Goal: Information Seeking & Learning: Learn about a topic

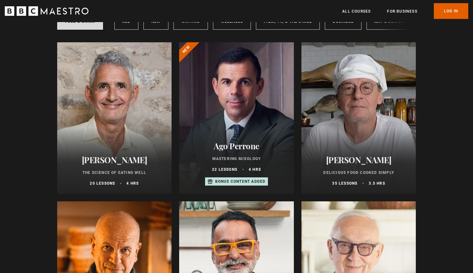
scroll to position [58, 0]
click at [332, 159] on h2 "[PERSON_NAME]" at bounding box center [359, 160] width 100 height 10
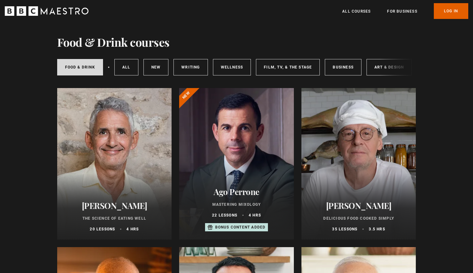
scroll to position [13, 0]
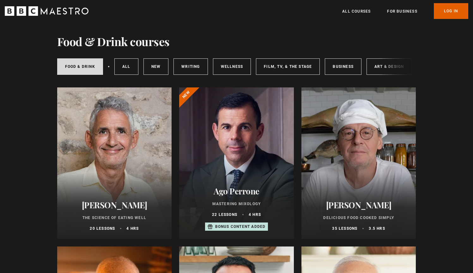
click at [125, 146] on div at bounding box center [114, 164] width 115 height 152
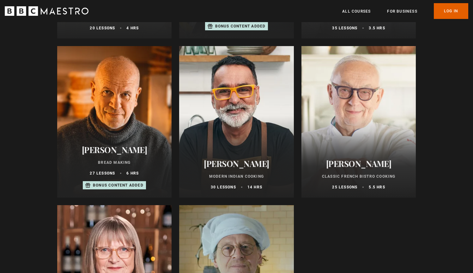
scroll to position [216, 0]
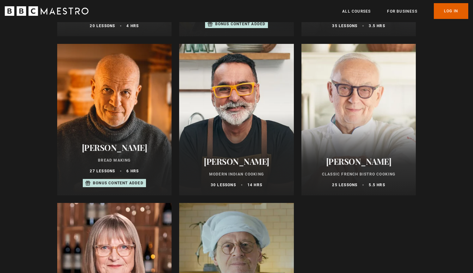
click at [124, 104] on div at bounding box center [114, 120] width 115 height 152
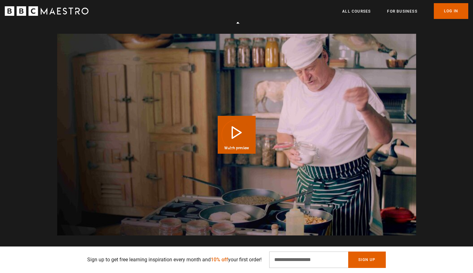
scroll to position [466, 2]
click at [250, 137] on div "Video Player is loading." at bounding box center [237, 135] width 32 height 32
click at [238, 137] on div "Video Player is loading." at bounding box center [237, 135] width 32 height 32
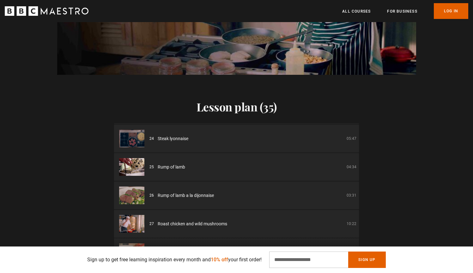
scroll to position [623, 2]
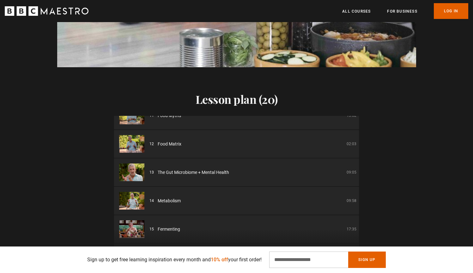
scroll to position [306, 0]
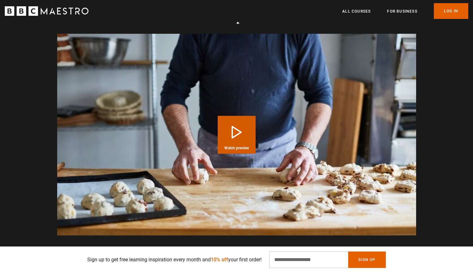
scroll to position [512, 0]
click at [234, 118] on button "Play Course overview for Bread Making with [PERSON_NAME] Watch preview" at bounding box center [237, 135] width 38 height 38
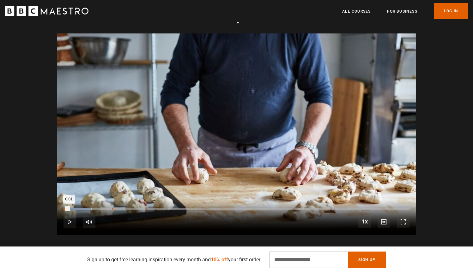
click at [112, 208] on div "Loaded : 8.06% 0:17 0:01" at bounding box center [237, 209] width 346 height 2
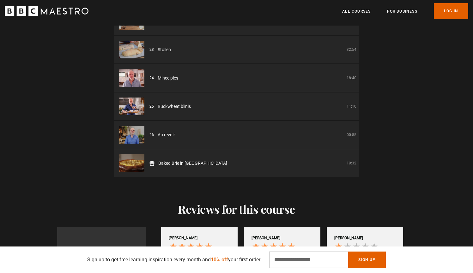
scroll to position [772, 0]
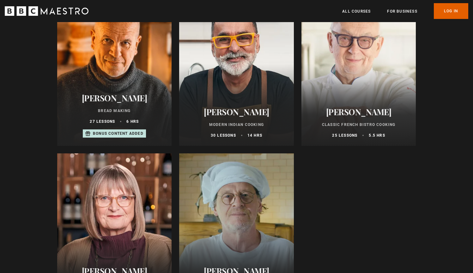
scroll to position [263, 0]
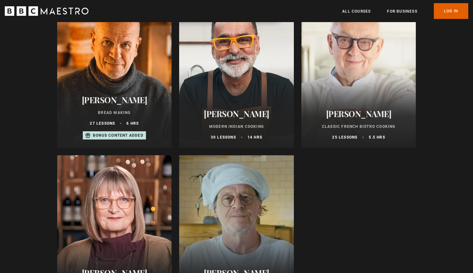
click at [359, 71] on div at bounding box center [359, 72] width 115 height 152
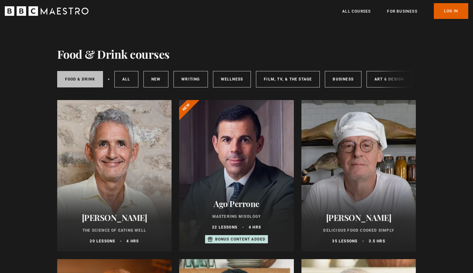
click at [85, 79] on link "Food & Drink" at bounding box center [80, 79] width 46 height 16
click at [71, 14] on icon "BBC Maestro" at bounding box center [47, 10] width 84 height 9
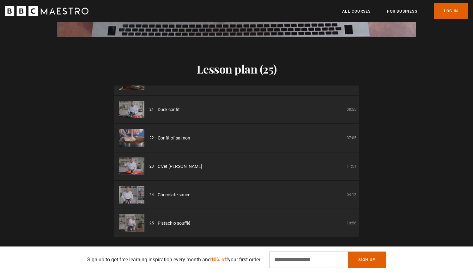
scroll to position [696, 2]
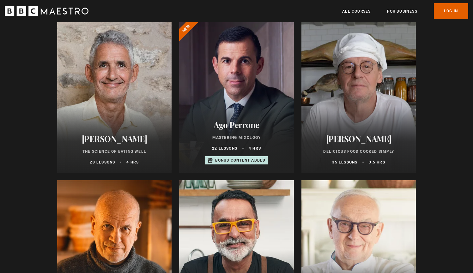
scroll to position [74, 0]
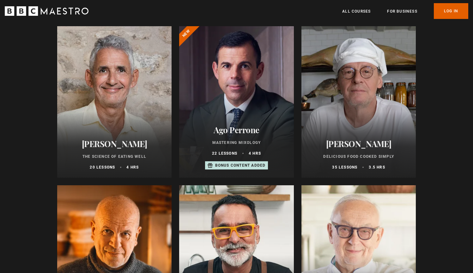
click at [228, 110] on div at bounding box center [236, 102] width 115 height 152
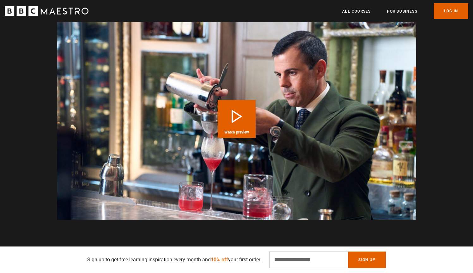
scroll to position [528, 2]
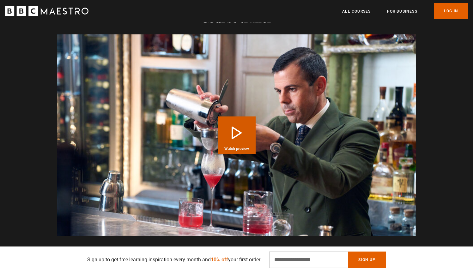
click at [216, 136] on video "Video Player" at bounding box center [236, 135] width 359 height 202
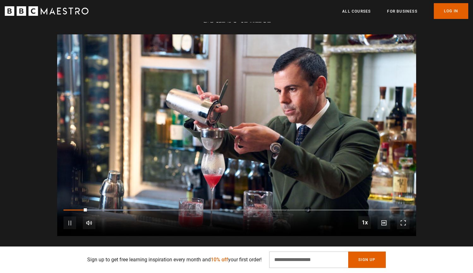
click at [142, 207] on div "10s Skip Back 10 seconds Pause 10s Skip Forward 10 seconds Loaded : 27.84% 0:20…" at bounding box center [236, 218] width 359 height 35
click at [137, 210] on div "0:18" at bounding box center [137, 210] width 1 height 2
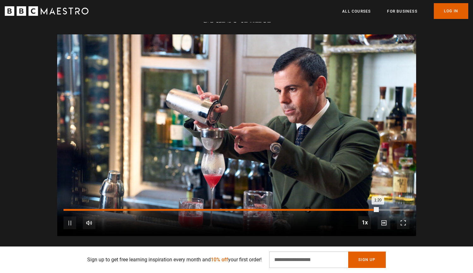
scroll to position [0, 662]
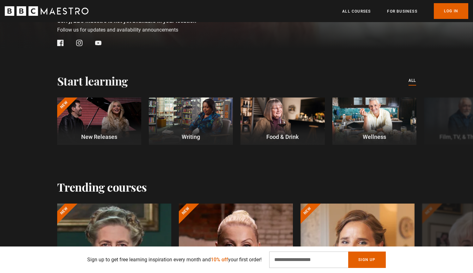
scroll to position [149, 1]
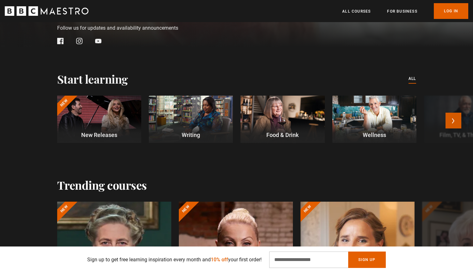
click at [454, 122] on button "Next" at bounding box center [454, 121] width 16 height 16
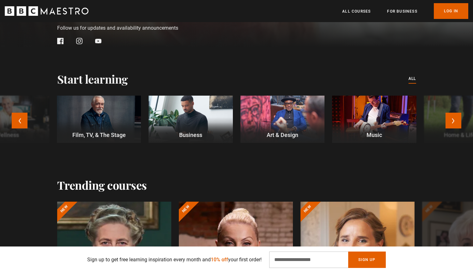
click at [311, 115] on div at bounding box center [283, 119] width 84 height 47
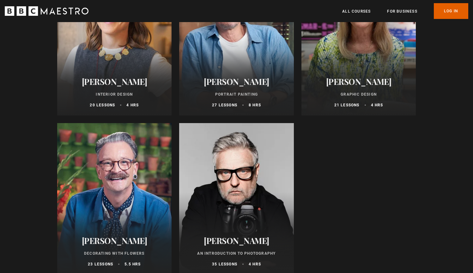
scroll to position [132, 0]
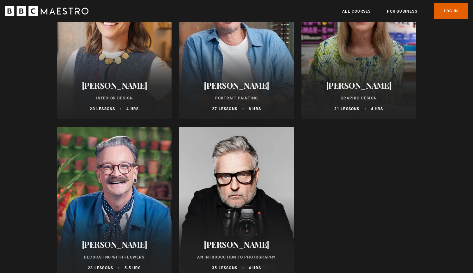
click at [133, 72] on div at bounding box center [114, 44] width 115 height 152
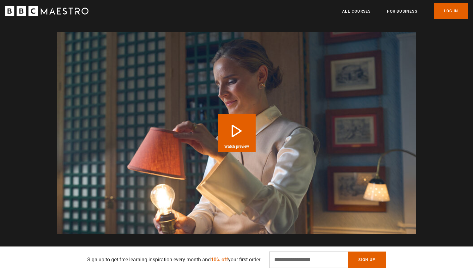
scroll to position [517, 1]
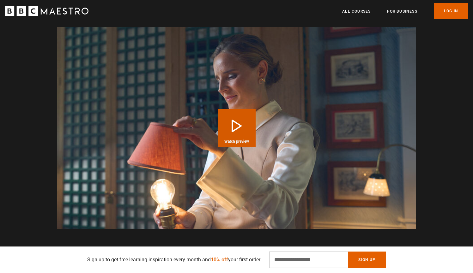
click at [232, 135] on button "Play Course overview for Interior Design with Beata Heuman Watch preview" at bounding box center [237, 128] width 38 height 38
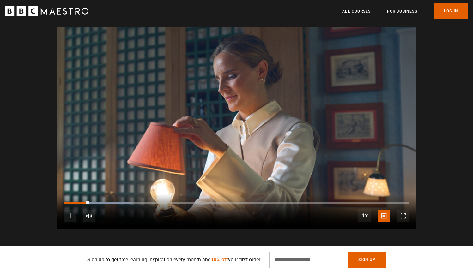
scroll to position [0, 83]
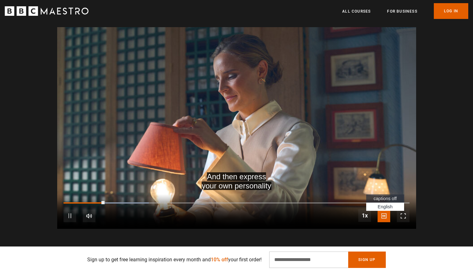
click at [380, 210] on span "Video Player" at bounding box center [384, 216] width 13 height 13
click at [384, 197] on span "captions off" at bounding box center [385, 198] width 23 height 5
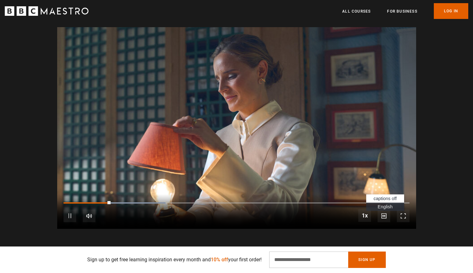
click at [383, 214] on span "Video Player" at bounding box center [384, 216] width 13 height 13
click at [384, 206] on span "English Captions" at bounding box center [385, 206] width 15 height 5
click at [159, 204] on div "10s Skip Back 10 seconds Pause 10s Skip Forward 10 seconds Loaded : 74.17% 0:28…" at bounding box center [236, 211] width 359 height 35
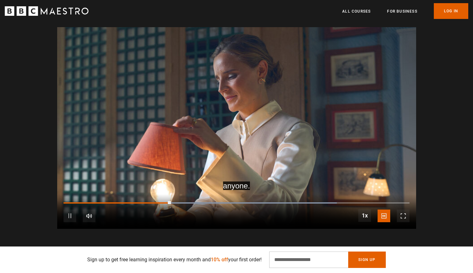
click at [159, 199] on div "10s Skip Back 10 seconds Pause 10s Skip Forward 10 seconds Loaded : 79.03% 0:27…" at bounding box center [236, 211] width 359 height 35
click at [158, 200] on div "10s Skip Back 10 seconds Pause 10s Skip Forward 10 seconds Loaded : 79.03% 0:27…" at bounding box center [236, 211] width 359 height 35
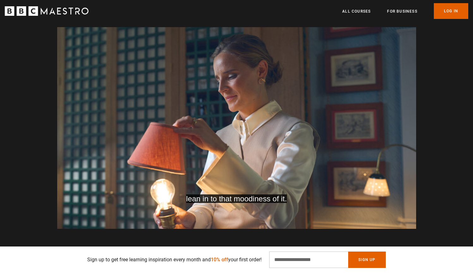
scroll to position [0, 414]
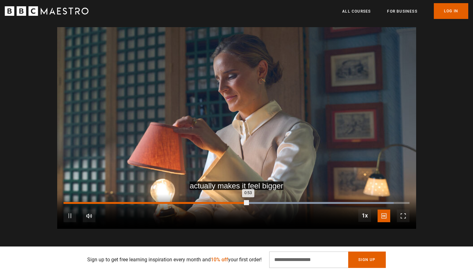
click at [226, 202] on div "Loaded : 95.50% 0:47 0:53" at bounding box center [237, 203] width 346 height 2
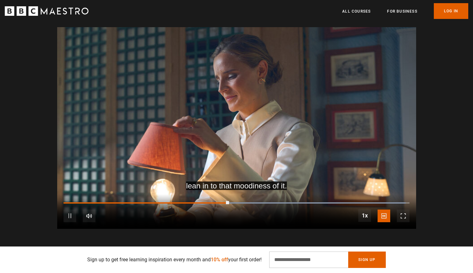
click at [220, 204] on div "10s Skip Back 10 seconds Pause 10s Skip Forward 10 seconds Loaded : 98.90% 0:46…" at bounding box center [236, 211] width 359 height 35
click at [222, 184] on video "Video Player" at bounding box center [236, 128] width 359 height 202
click at [210, 199] on div "10s Skip Back 10 seconds Play 10s Skip Forward 10 seconds Loaded : 98.90% 0:43 …" at bounding box center [236, 211] width 359 height 35
click at [210, 200] on div "10s Skip Back 10 seconds Play 10s Skip Forward 10 seconds Loaded : 98.90% 0:43 …" at bounding box center [236, 211] width 359 height 35
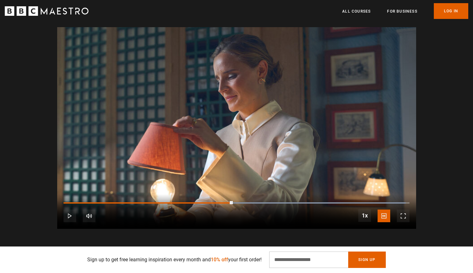
click at [210, 200] on div "10s Skip Back 10 seconds Play 10s Skip Forward 10 seconds Loaded : 98.90% 0:43 …" at bounding box center [236, 211] width 359 height 35
click at [210, 204] on div "10s Skip Back 10 seconds Play 10s Skip Forward 10 seconds Loaded : 98.90% 0:42 …" at bounding box center [236, 211] width 359 height 35
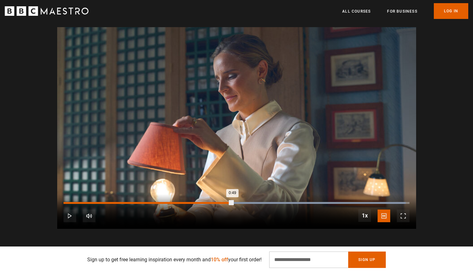
click at [210, 202] on div "Loaded : 98.90% 0:42 0:49" at bounding box center [237, 203] width 346 height 2
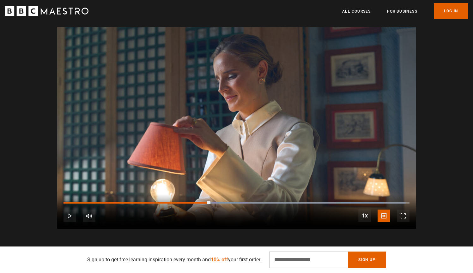
click at [240, 156] on video "Video Player" at bounding box center [236, 128] width 359 height 202
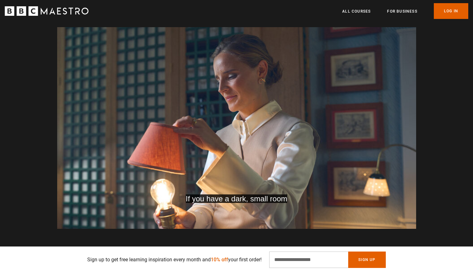
click at [240, 156] on video "Video Player" at bounding box center [236, 128] width 359 height 202
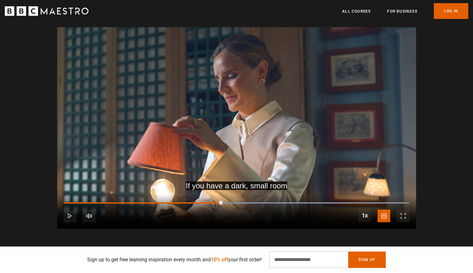
scroll to position [0, 580]
click at [240, 156] on video "Video Player" at bounding box center [236, 128] width 359 height 202
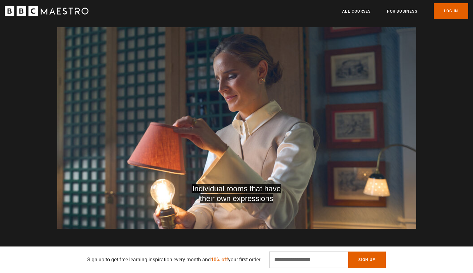
click at [240, 156] on video "Video Player" at bounding box center [236, 128] width 359 height 202
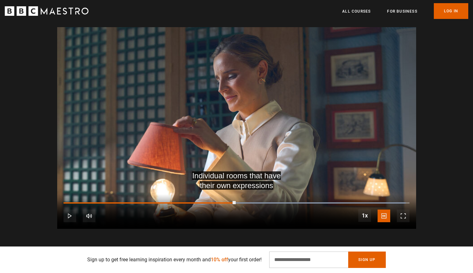
click at [240, 156] on video "Video Player" at bounding box center [236, 128] width 359 height 202
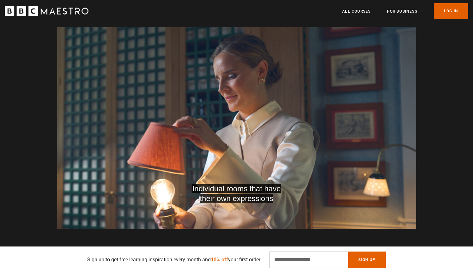
scroll to position [0, 662]
click at [240, 156] on video "Video Player" at bounding box center [236, 128] width 359 height 202
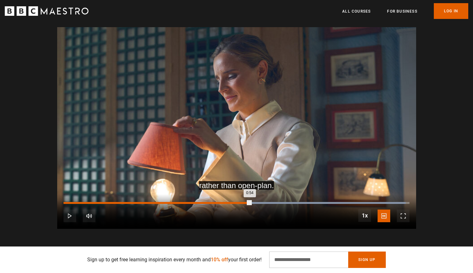
click at [242, 202] on div "Loaded : 98.90% 0:52 0:54" at bounding box center [237, 203] width 346 height 2
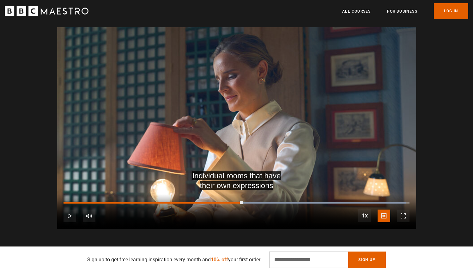
click at [242, 184] on video "Video Player" at bounding box center [236, 128] width 359 height 202
click at [228, 203] on div "10s Skip Back 10 seconds Pause 10s Skip Forward 10 seconds Loaded : 98.90% 0:48…" at bounding box center [236, 211] width 359 height 35
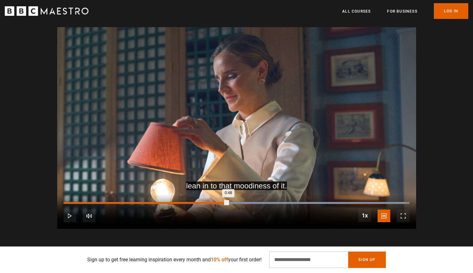
click at [228, 202] on div "0:48" at bounding box center [146, 203] width 165 height 2
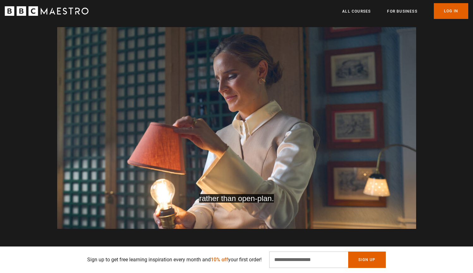
click at [265, 148] on video "Video Player" at bounding box center [236, 128] width 359 height 202
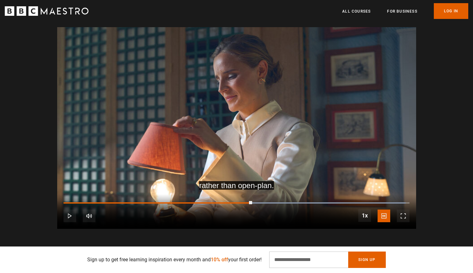
scroll to position [0, 828]
click at [265, 148] on video "Video Player" at bounding box center [236, 128] width 359 height 202
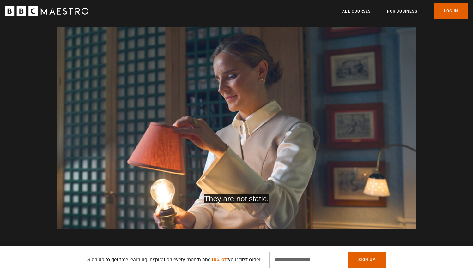
scroll to position [0, 994]
click at [304, 151] on video "Video Player" at bounding box center [236, 128] width 359 height 202
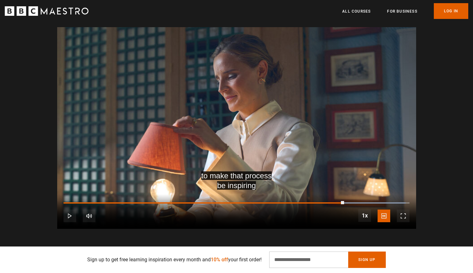
scroll to position [0, 1076]
click at [304, 151] on video "Video Player" at bounding box center [236, 128] width 359 height 202
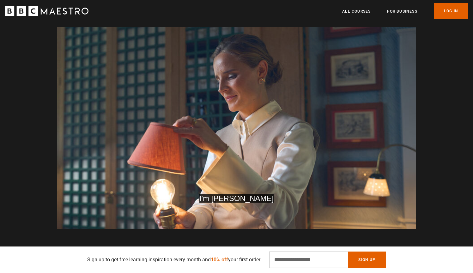
scroll to position [0, 1159]
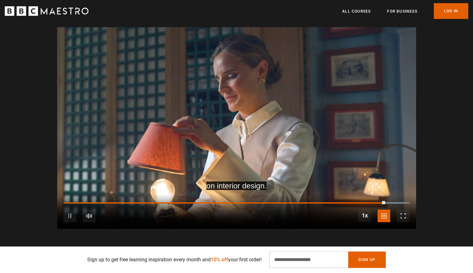
click at [43, 14] on icon "BBC Maestro" at bounding box center [47, 10] width 84 height 9
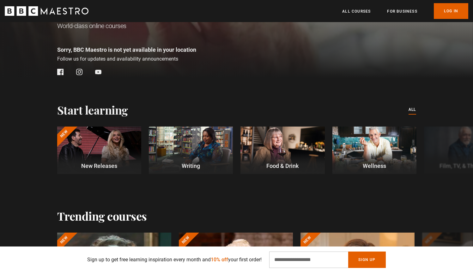
scroll to position [118, 1]
click at [455, 153] on button "Next" at bounding box center [454, 151] width 16 height 16
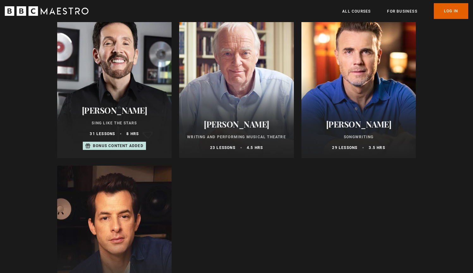
scroll to position [83, 0]
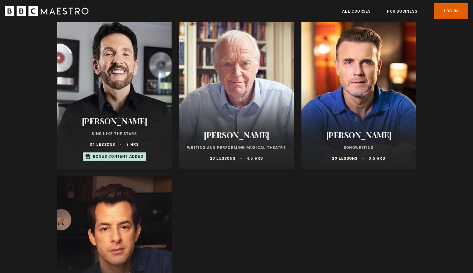
click at [126, 92] on div at bounding box center [114, 93] width 115 height 152
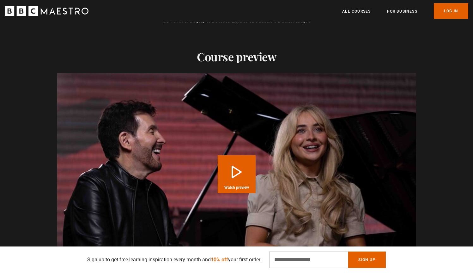
scroll to position [536, 0]
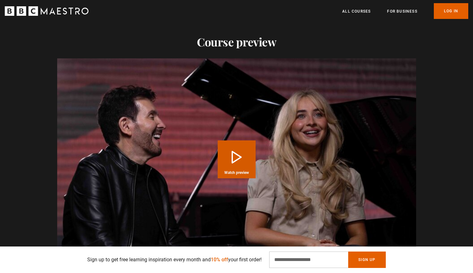
click at [241, 147] on button "Play Course overview for Sing Like the Stars with Eric Vetro Watch preview" at bounding box center [237, 160] width 38 height 38
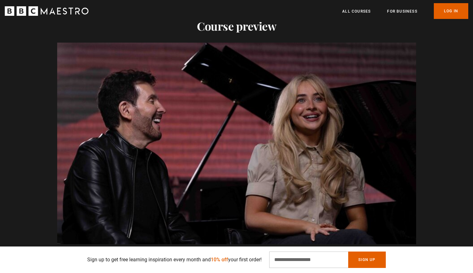
scroll to position [554, 0]
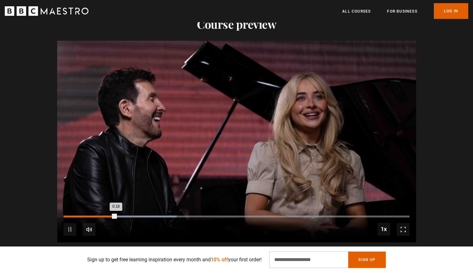
click at [132, 216] on div "0:24" at bounding box center [132, 217] width 1 height 2
click at [161, 208] on div "10s Skip Back 10 seconds Pause 10s Skip Forward 10 seconds Loaded : 47.94% 0:35…" at bounding box center [236, 225] width 359 height 35
click at [163, 216] on div "Loaded : 47.94% 0:35 0:30" at bounding box center [237, 217] width 346 height 2
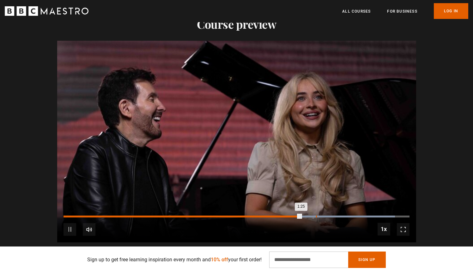
scroll to position [0, 662]
click at [349, 216] on div "Loaded : 95.85% 1:42 1:31" at bounding box center [237, 217] width 346 height 2
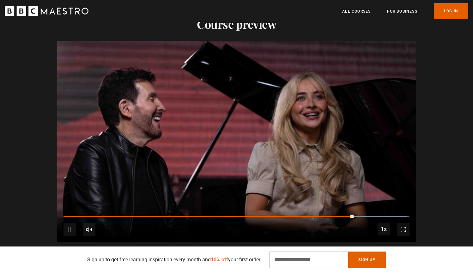
click at [372, 208] on div "10s Skip Back 10 seconds Pause 10s Skip Forward 10 seconds Loaded : 99.39% 1:51…" at bounding box center [236, 225] width 359 height 35
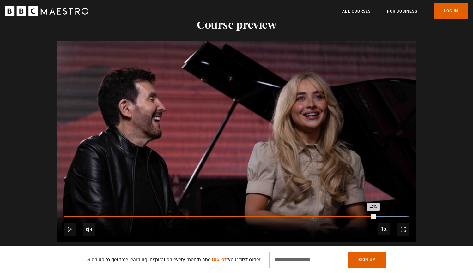
click at [375, 216] on div "Loaded : 99.39% 1:52 1:45" at bounding box center [237, 217] width 346 height 2
click at [396, 216] on div "Loaded : 99.39% 2:00 1:54" at bounding box center [237, 217] width 346 height 2
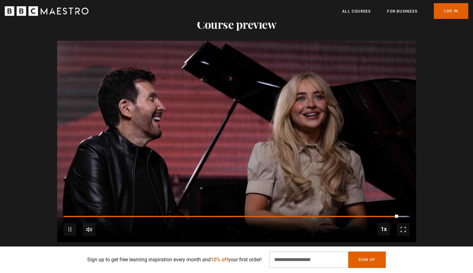
click at [298, 141] on video "Video Player" at bounding box center [236, 142] width 359 height 202
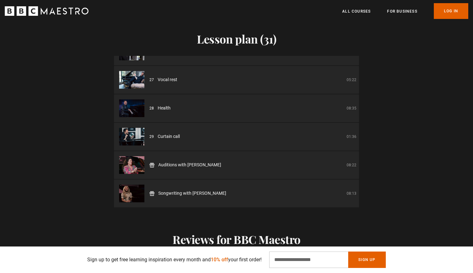
scroll to position [789, 1]
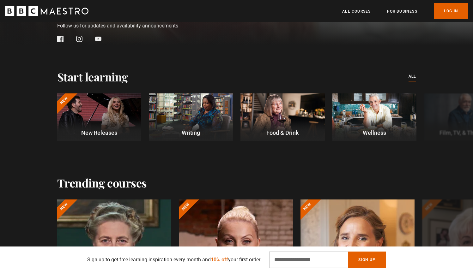
scroll to position [152, 0]
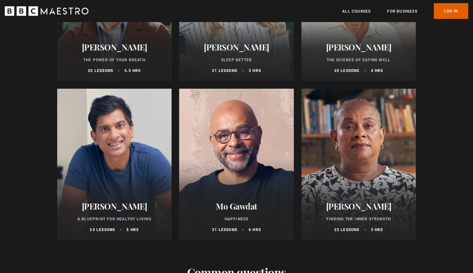
scroll to position [173, 0]
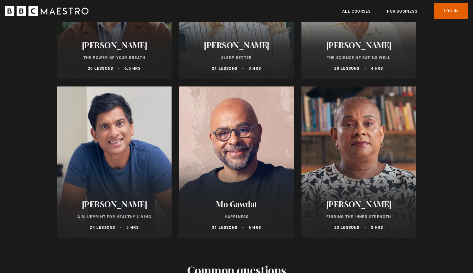
click at [243, 118] on div at bounding box center [236, 163] width 115 height 152
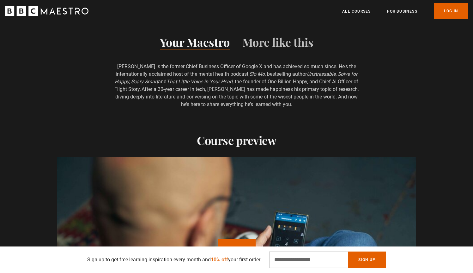
scroll to position [370, 2]
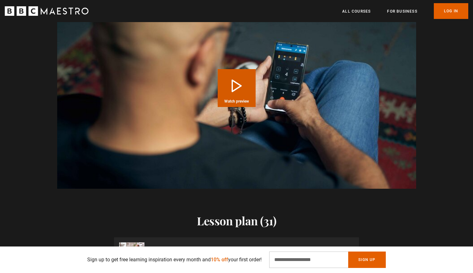
click at [230, 69] on button "Play Course overview for Happiness with Mo Gawdat Watch preview" at bounding box center [237, 88] width 38 height 38
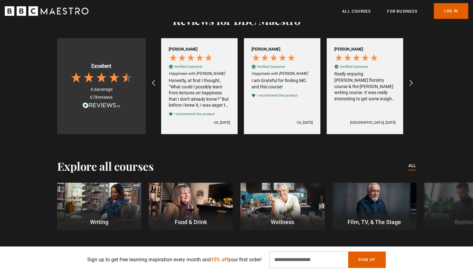
scroll to position [940, 3]
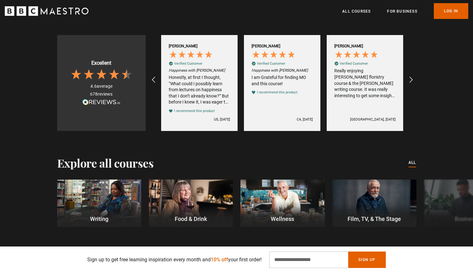
click at [212, 89] on div "Honestly, at first I thought, “What could I possibly learn from lectures on hap…" at bounding box center [199, 90] width 61 height 31
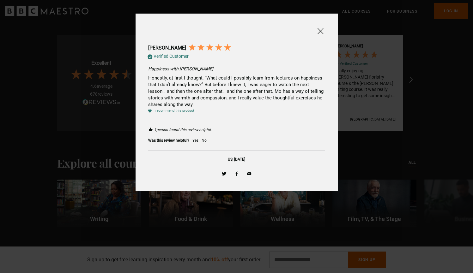
click at [322, 32] on span at bounding box center [321, 31] width 8 height 8
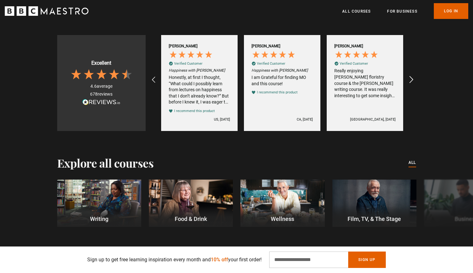
click at [410, 79] on icon "REVIEWS.io Carousel Scroll Right" at bounding box center [411, 80] width 9 height 9
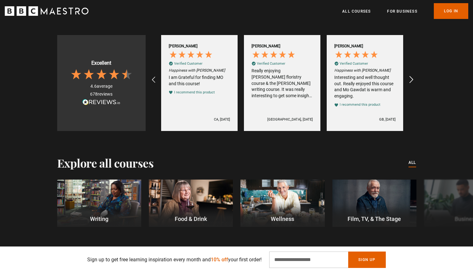
click at [410, 79] on icon "REVIEWS.io Carousel Scroll Right" at bounding box center [411, 80] width 9 height 9
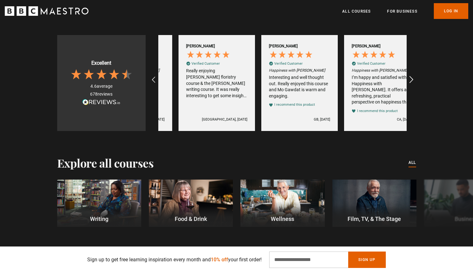
scroll to position [0, 911]
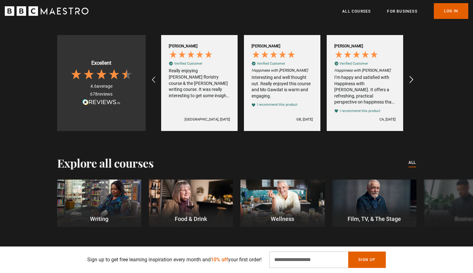
click at [410, 79] on icon "REVIEWS.io Carousel Scroll Right" at bounding box center [411, 80] width 9 height 9
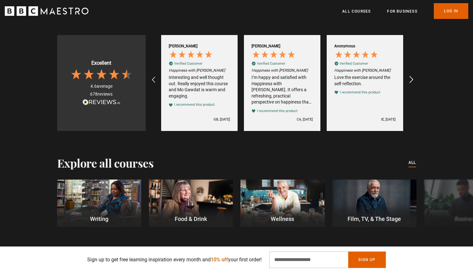
click at [408, 78] on icon "REVIEWS.io Carousel Scroll Right" at bounding box center [411, 80] width 9 height 9
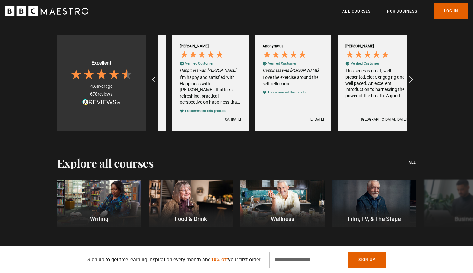
scroll to position [0, 1076]
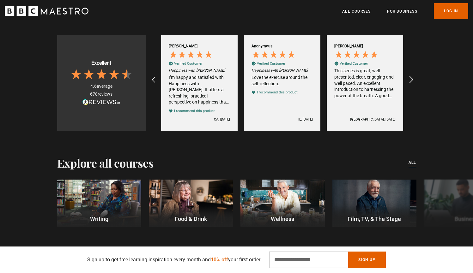
click at [408, 78] on icon "REVIEWS.io Carousel Scroll Right" at bounding box center [411, 80] width 9 height 9
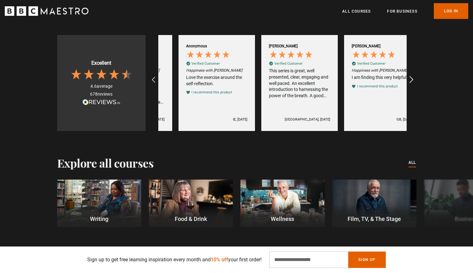
scroll to position [0, 1159]
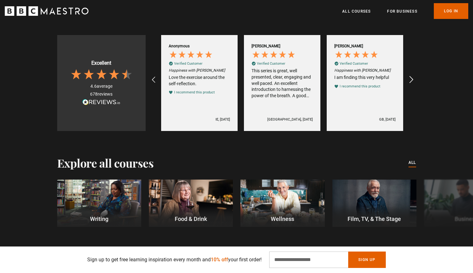
click at [408, 78] on icon "REVIEWS.io Carousel Scroll Right" at bounding box center [411, 80] width 9 height 9
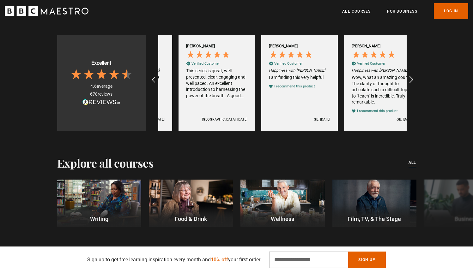
scroll to position [0, 1242]
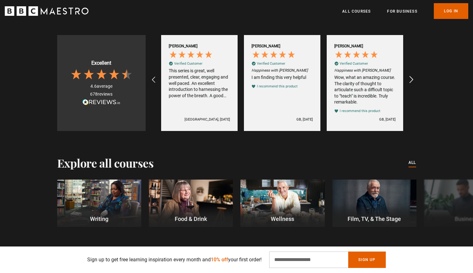
click at [408, 78] on icon "REVIEWS.io Carousel Scroll Right" at bounding box center [411, 80] width 9 height 9
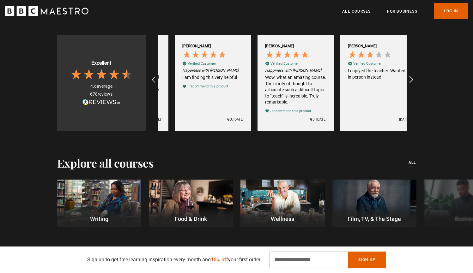
scroll to position [0, 1325]
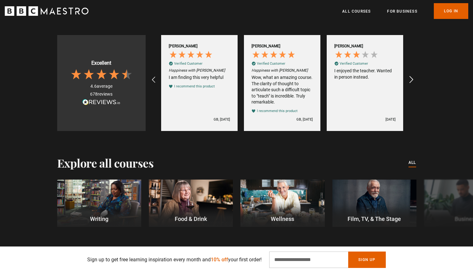
click at [408, 78] on icon "REVIEWS.io Carousel Scroll Right" at bounding box center [411, 80] width 9 height 9
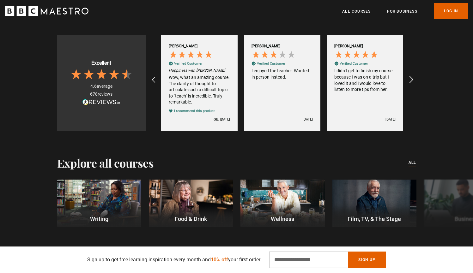
click at [408, 78] on icon "REVIEWS.io Carousel Scroll Right" at bounding box center [411, 80] width 9 height 9
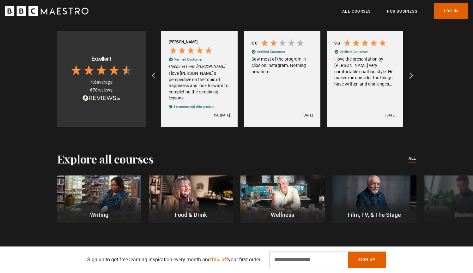
scroll to position [950, 3]
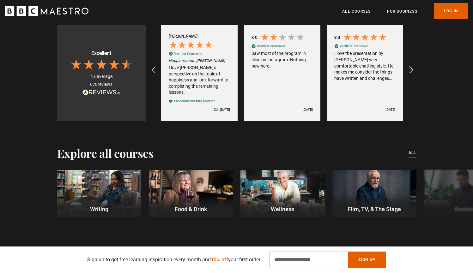
click at [407, 69] on icon "REVIEWS.io Carousel Scroll Right" at bounding box center [411, 70] width 9 height 9
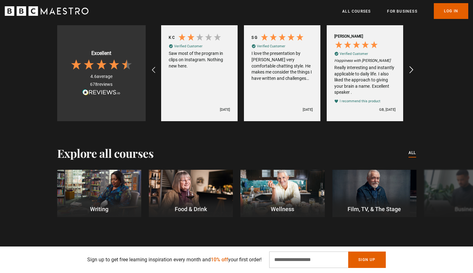
click at [407, 69] on icon "REVIEWS.io Carousel Scroll Right" at bounding box center [411, 70] width 9 height 9
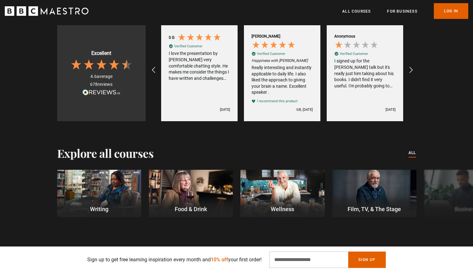
click at [384, 66] on div "I signed up for the [PERSON_NAME] talk but it's really just him taking about hi…" at bounding box center [364, 73] width 61 height 31
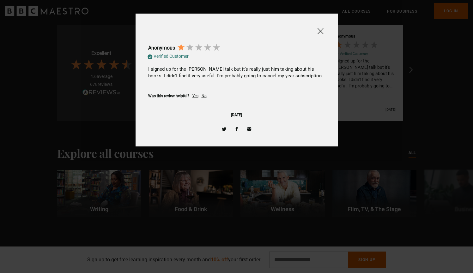
click at [332, 55] on div "Anonymous Verified Customer I signed up for the Harlen Coben talk but it's real…" at bounding box center [236, 80] width 195 height 120
click at [322, 34] on span at bounding box center [321, 31] width 8 height 8
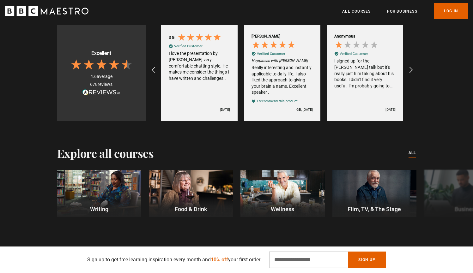
click at [406, 77] on div "Louise B Verified Customer Excellent and informative 2 days ago Robert S Verifi…" at bounding box center [283, 70] width 274 height 102
click at [407, 74] on icon "REVIEWS.io Carousel Scroll Right" at bounding box center [411, 70] width 9 height 9
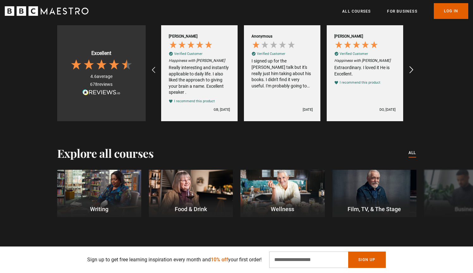
click at [407, 74] on icon "REVIEWS.io Carousel Scroll Right" at bounding box center [411, 70] width 9 height 9
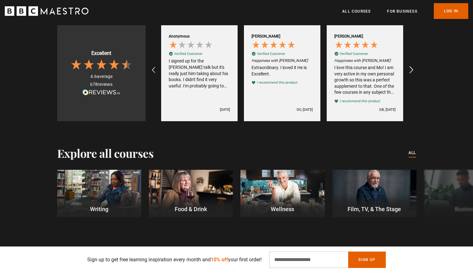
click at [407, 74] on icon "REVIEWS.io Carousel Scroll Right" at bounding box center [411, 70] width 9 height 9
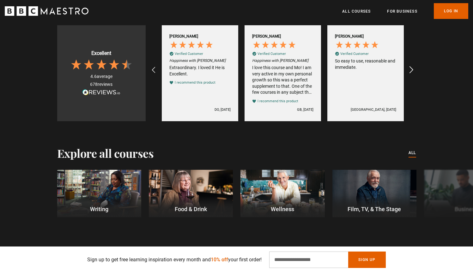
scroll to position [0, 497]
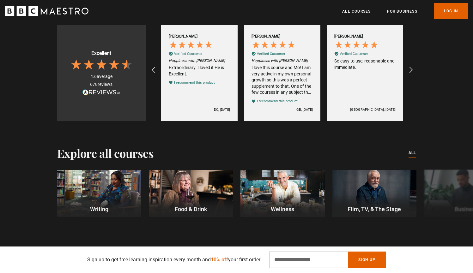
click at [61, 6] on icon "BBC Maestro" at bounding box center [47, 10] width 84 height 9
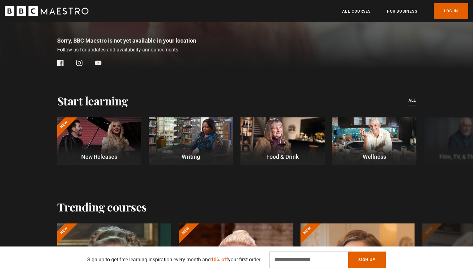
scroll to position [181, 0]
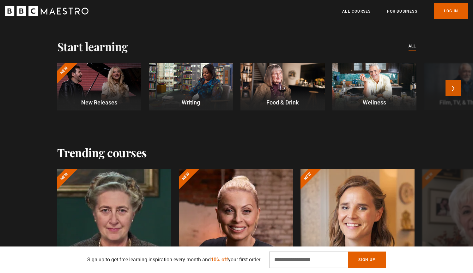
click at [452, 88] on button "Next" at bounding box center [454, 88] width 16 height 16
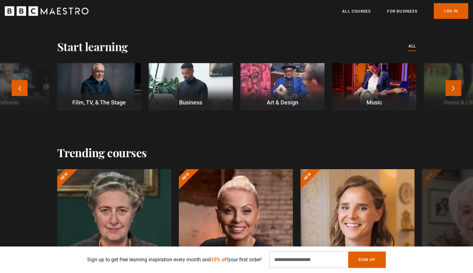
click at [452, 88] on button "Next" at bounding box center [454, 88] width 16 height 16
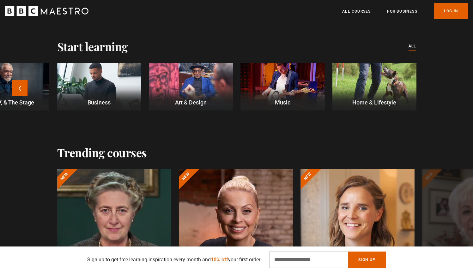
click at [406, 82] on div at bounding box center [374, 86] width 84 height 47
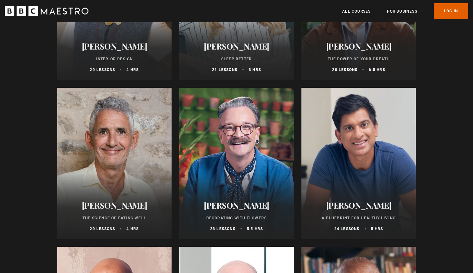
scroll to position [129, 0]
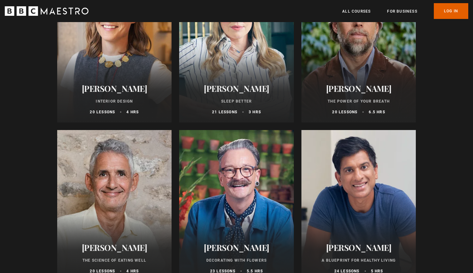
click at [244, 58] on div at bounding box center [236, 47] width 115 height 152
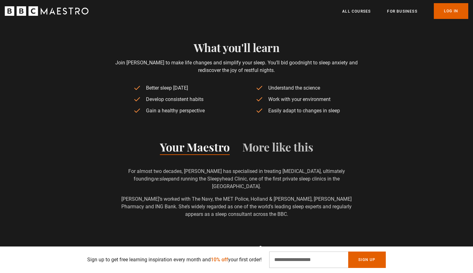
scroll to position [267, 0]
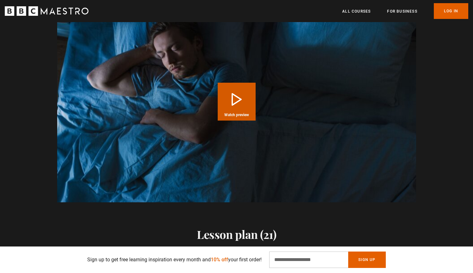
click at [249, 87] on button "Play Course overview for Sleep Better with Stephanie Romiszewski Watch preview" at bounding box center [237, 102] width 38 height 38
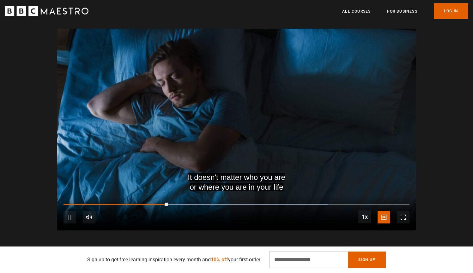
scroll to position [499, 3]
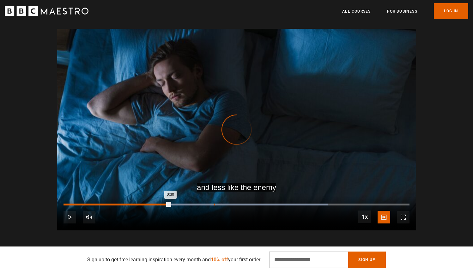
click at [214, 204] on div "0:42" at bounding box center [214, 205] width 1 height 2
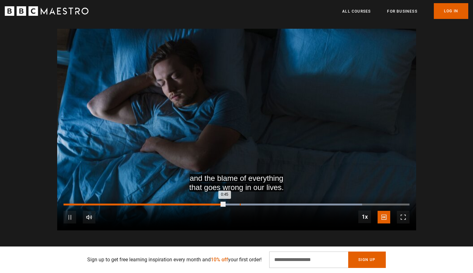
click at [237, 204] on div "Loaded : 86.32% 0:49 0:45" at bounding box center [237, 205] width 346 height 2
click at [264, 204] on div "Loaded : 96.84% 0:57 0:53" at bounding box center [237, 205] width 346 height 2
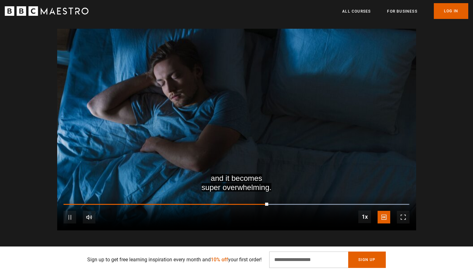
click at [267, 160] on video "Video Player" at bounding box center [236, 130] width 359 height 202
click at [241, 79] on video "Video Player" at bounding box center [236, 130] width 359 height 202
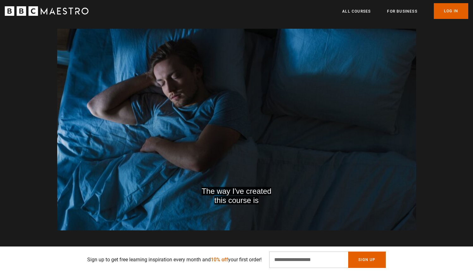
scroll to position [0, 662]
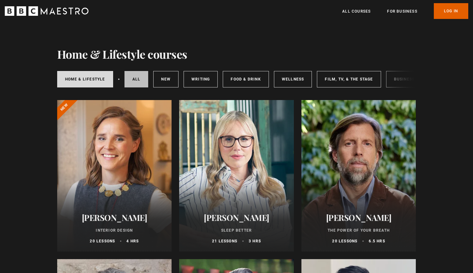
click at [136, 77] on link "All courses" at bounding box center [137, 79] width 24 height 16
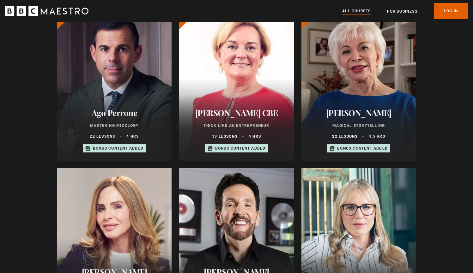
scroll to position [248, 0]
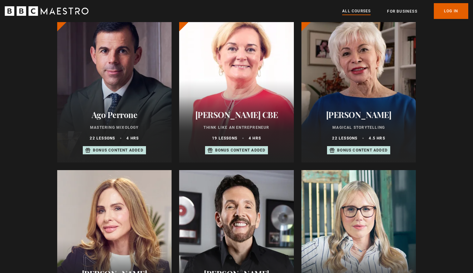
click at [215, 80] on div at bounding box center [236, 87] width 115 height 152
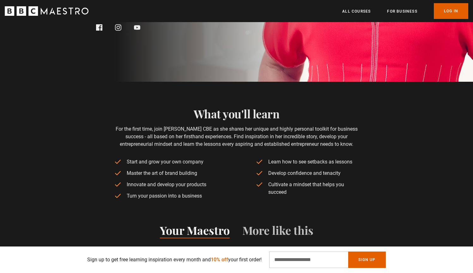
scroll to position [260, 0]
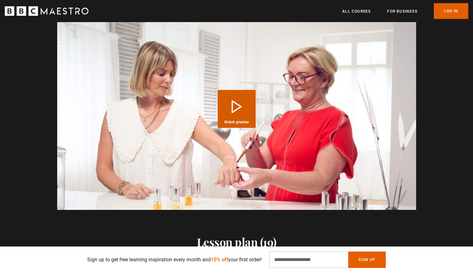
click at [212, 74] on video "Video Player" at bounding box center [236, 109] width 359 height 202
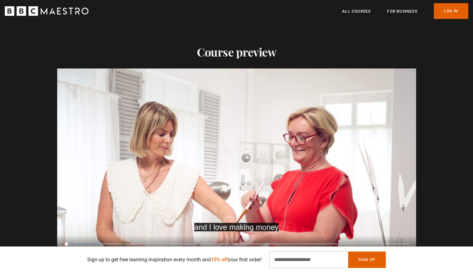
scroll to position [537, 2]
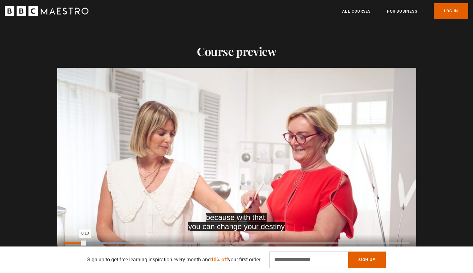
click at [106, 243] on div "Loaded : 18.56% 0:20 0:10" at bounding box center [237, 244] width 346 height 2
click at [129, 235] on div "10s Skip Back 10 seconds Pause 10s Skip Forward 10 seconds Loaded : 22.80% 0:30…" at bounding box center [236, 252] width 359 height 35
click at [129, 243] on div "Loaded : 22.80% 0:31 0:24" at bounding box center [237, 244] width 346 height 2
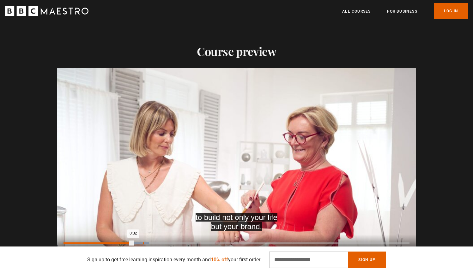
click at [142, 243] on div "Loaded : 24.62% 0:37 0:32" at bounding box center [237, 244] width 346 height 2
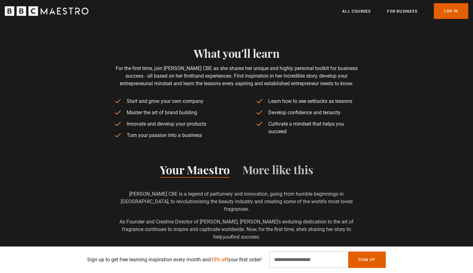
scroll to position [339, 2]
